Goal: Navigation & Orientation: Find specific page/section

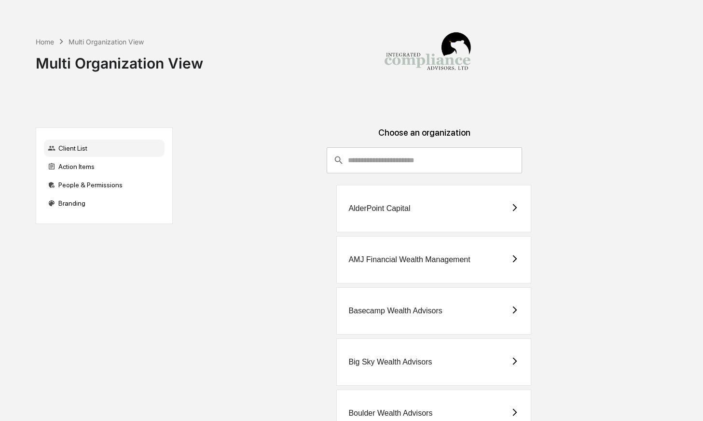
click at [437, 158] on input "consultant-dashboard__filter-organizations-search-bar" at bounding box center [435, 160] width 174 height 26
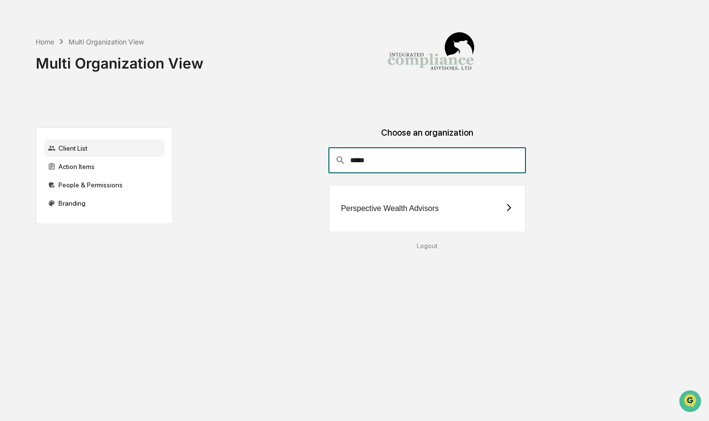
type input "*****"
click at [473, 209] on div "Perspective Wealth Advisors" at bounding box center [427, 208] width 196 height 47
